Goal: Information Seeking & Learning: Learn about a topic

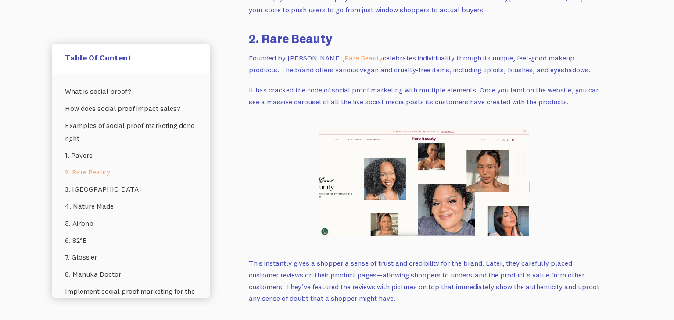
scroll to position [1882, 0]
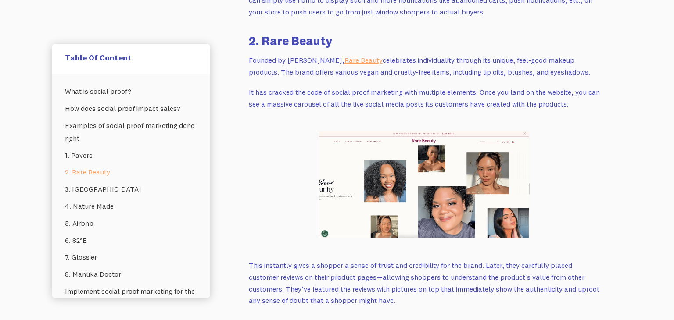
click at [373, 147] on img at bounding box center [424, 185] width 211 height 108
click at [367, 56] on link "Rare Beauty" at bounding box center [363, 60] width 38 height 9
drag, startPoint x: 406, startPoint y: 242, endPoint x: 422, endPoint y: 237, distance: 16.8
click at [422, 260] on p "This instantly gives a shopper a sense of trust and credibility for the brand. …" at bounding box center [424, 283] width 351 height 47
drag, startPoint x: 406, startPoint y: 241, endPoint x: 438, endPoint y: 240, distance: 32.1
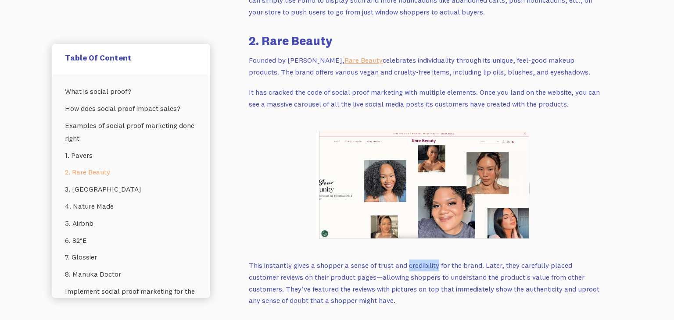
click at [438, 260] on p "This instantly gives a shopper a sense of trust and credibility for the brand. …" at bounding box center [424, 283] width 351 height 47
copy p "credibility"
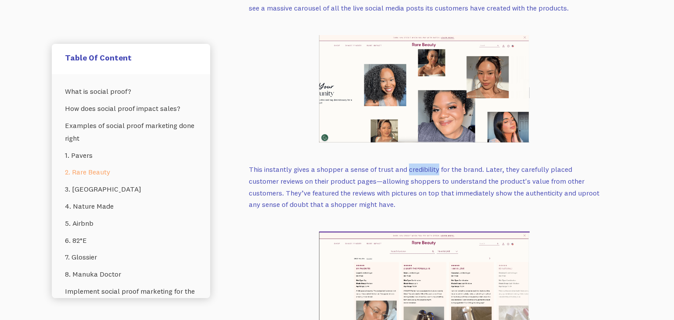
scroll to position [1976, 0]
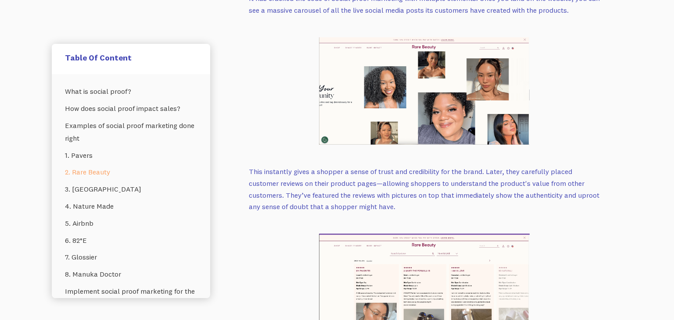
click at [358, 166] on p "This instantly gives a shopper a sense of trust and credibility for the brand. …" at bounding box center [424, 189] width 351 height 47
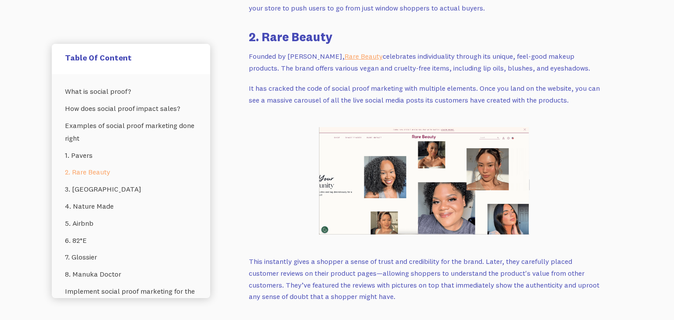
scroll to position [1813, 0]
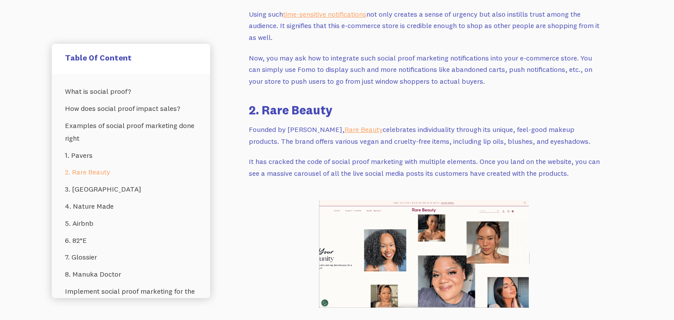
click at [452, 228] on img at bounding box center [424, 254] width 211 height 108
drag, startPoint x: 320, startPoint y: 175, endPoint x: 439, endPoint y: 251, distance: 141.3
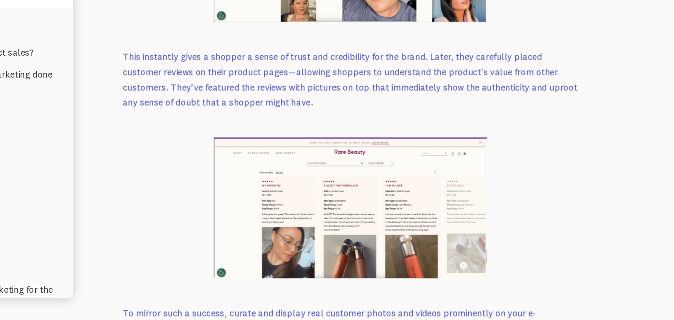
scroll to position [2036, 0]
